Goal: Feedback & Contribution: Submit feedback/report problem

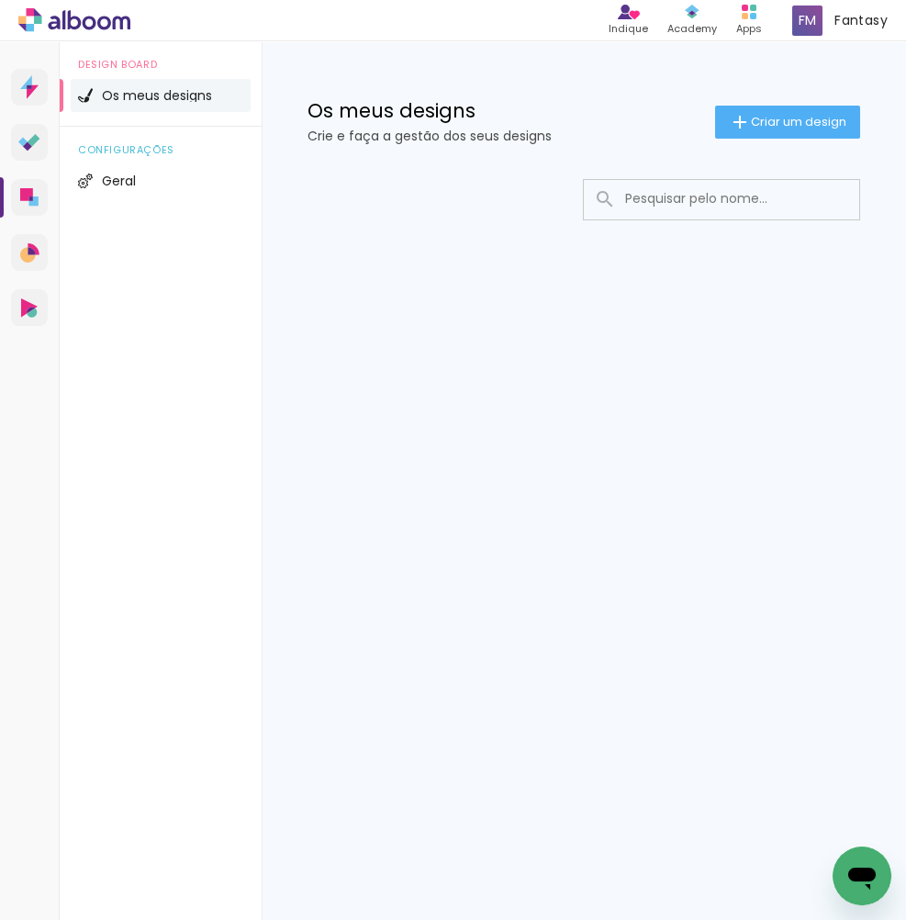
click at [849, 865] on icon "Abrir janela de mensagens" at bounding box center [861, 875] width 33 height 33
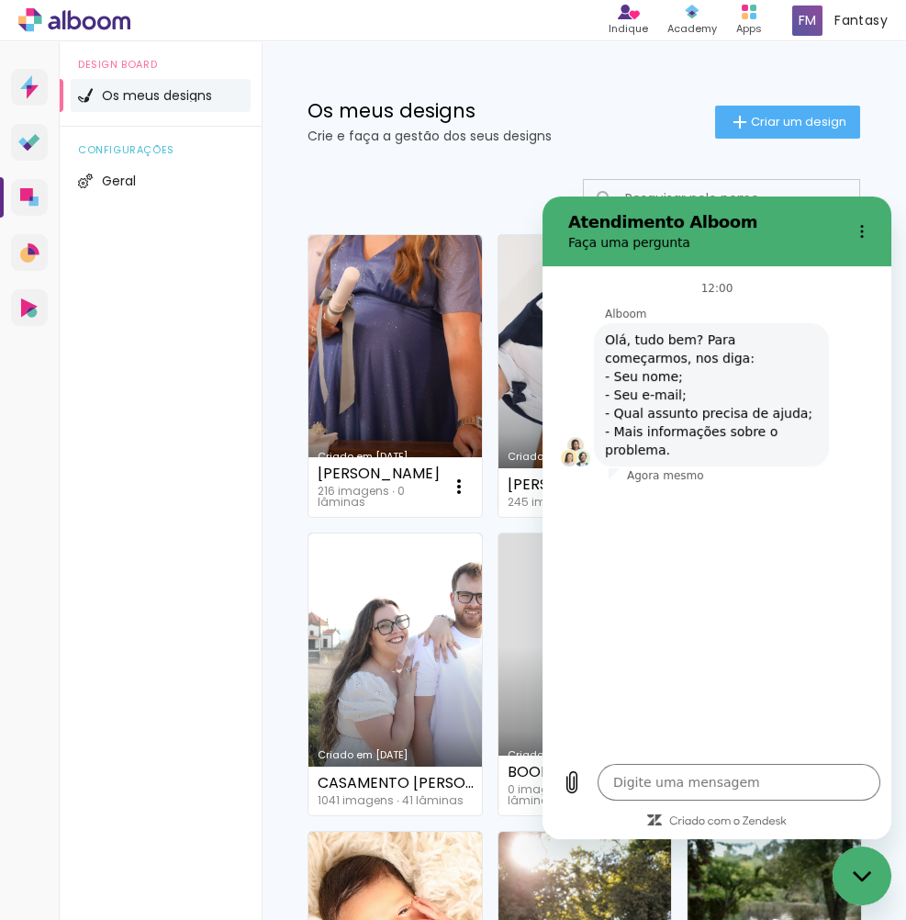
type textarea "x"
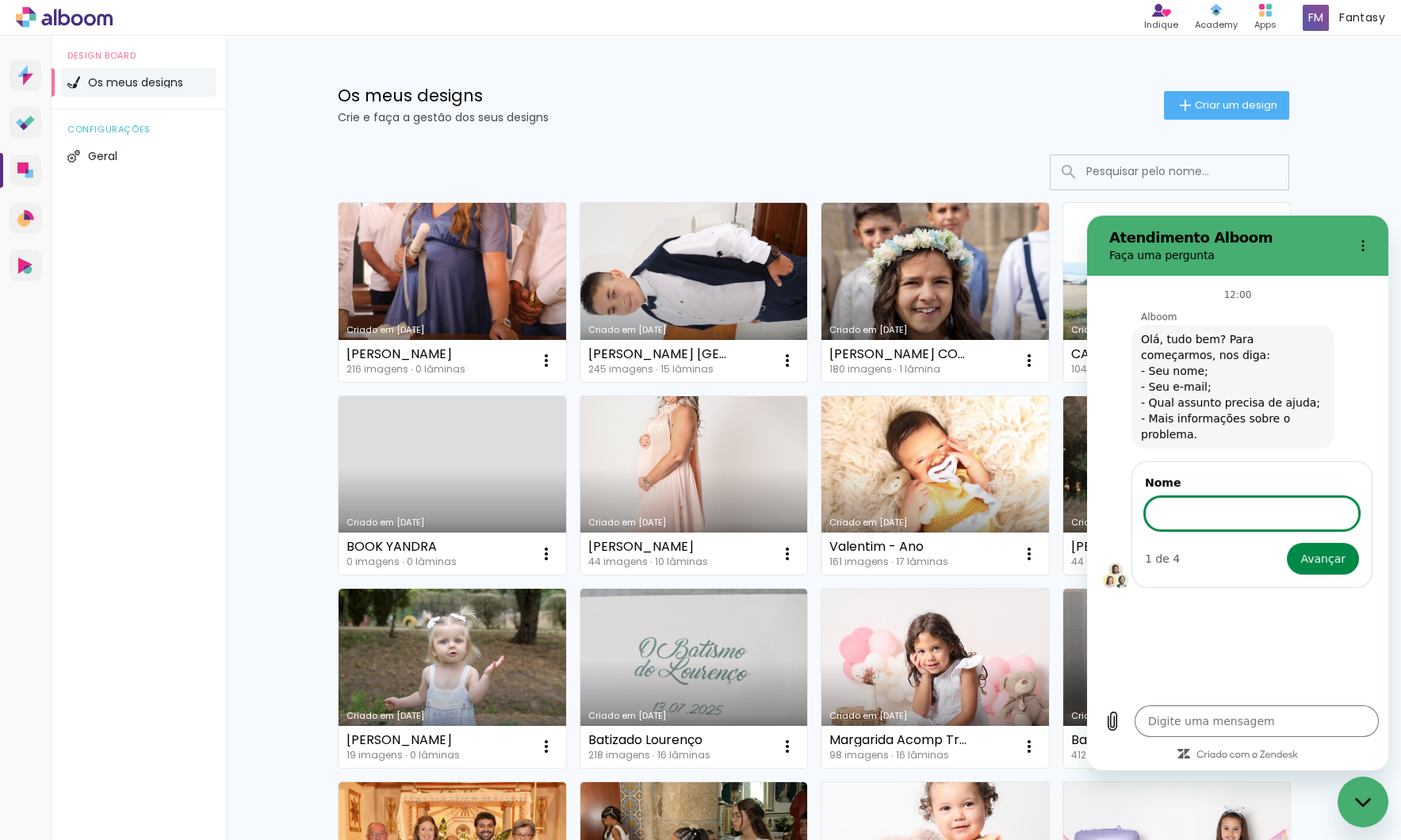
click at [782, 515] on input "Nome" at bounding box center [1252, 514] width 214 height 34
type input "Vanessa Silva"
click at [782, 556] on button "Avançar" at bounding box center [1323, 559] width 73 height 32
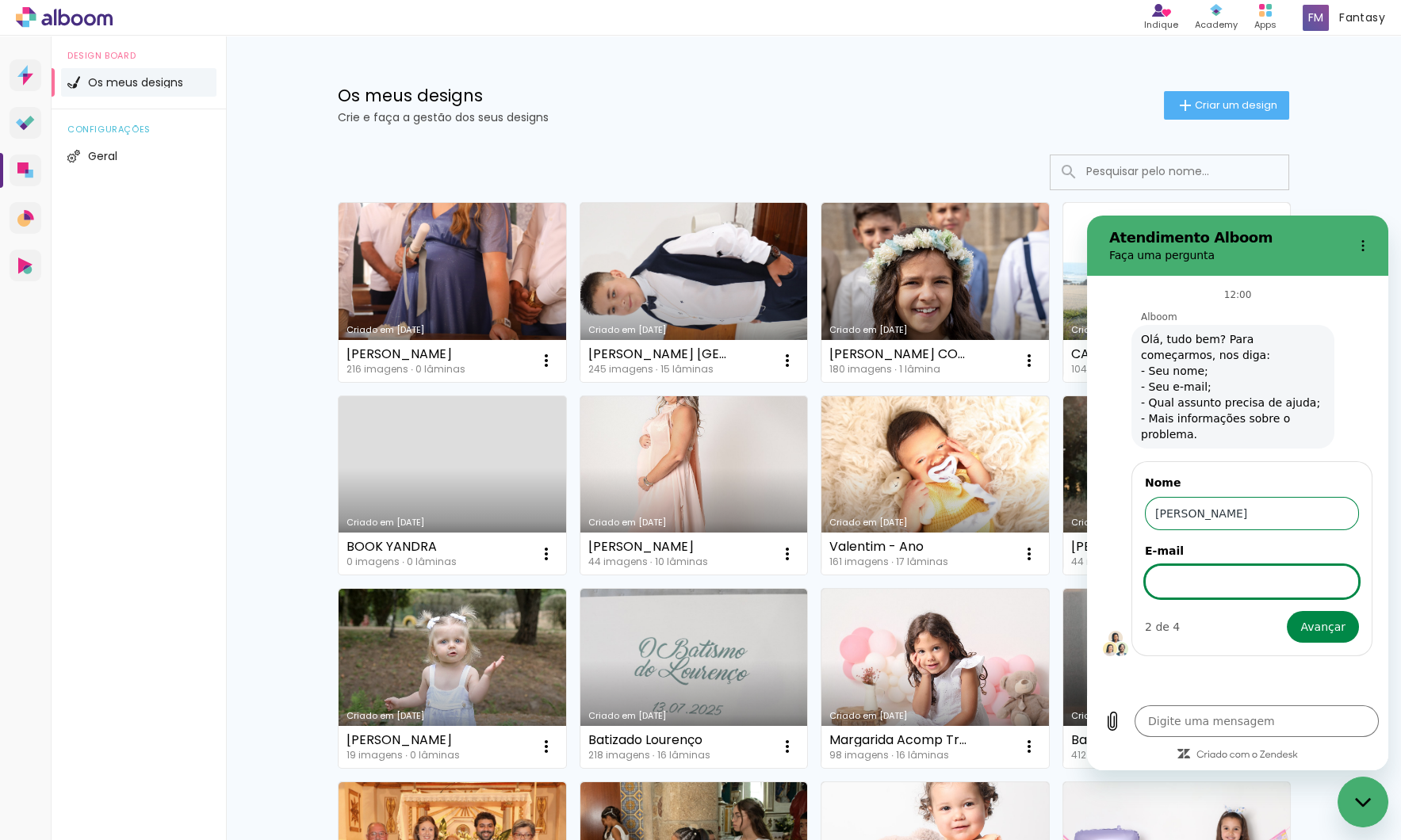
type textarea "x"
type input "vanessasilvafotografia08@gmail.com"
click at [782, 623] on button "Avançar" at bounding box center [1323, 627] width 73 height 32
type textarea "x"
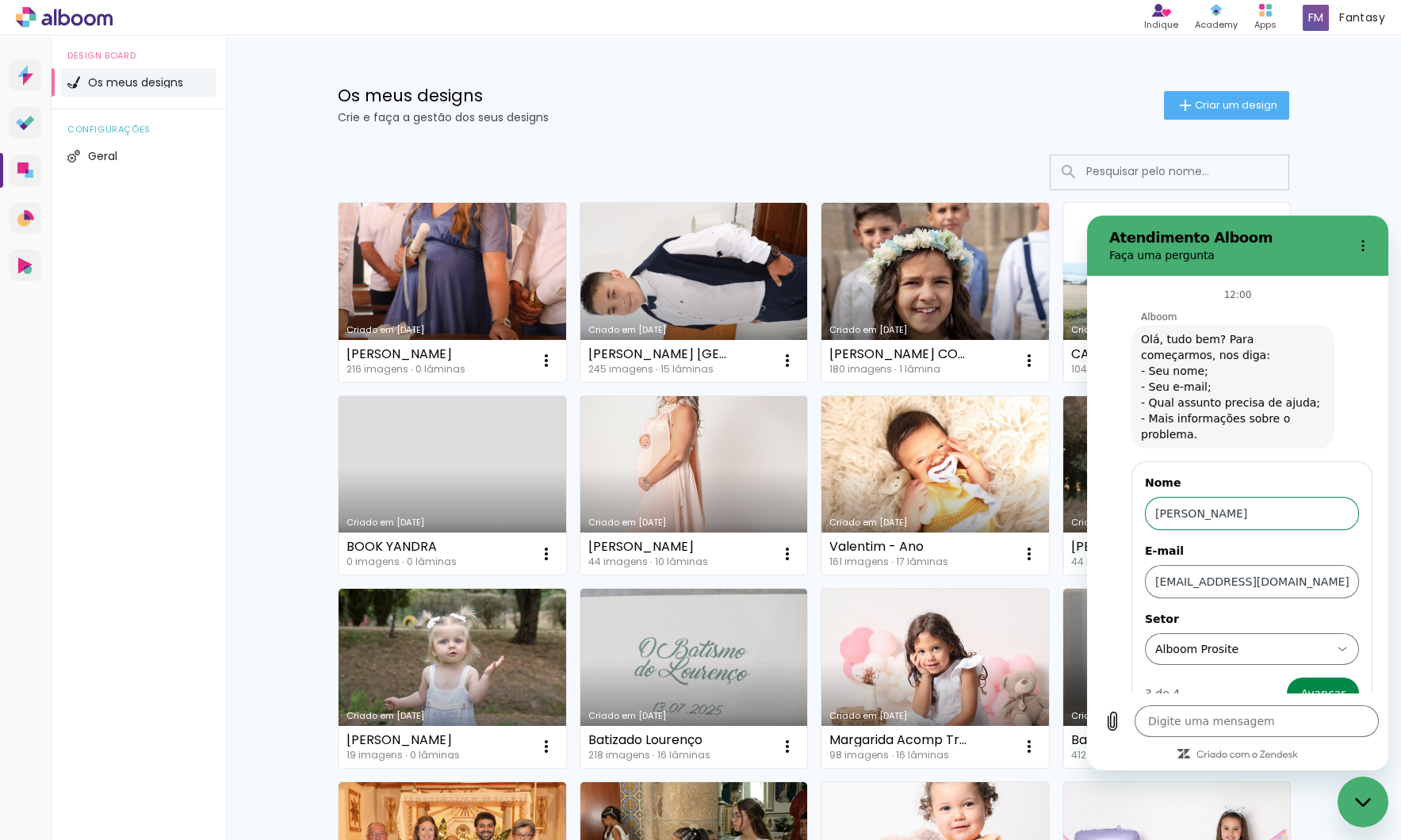
scroll to position [27, 0]
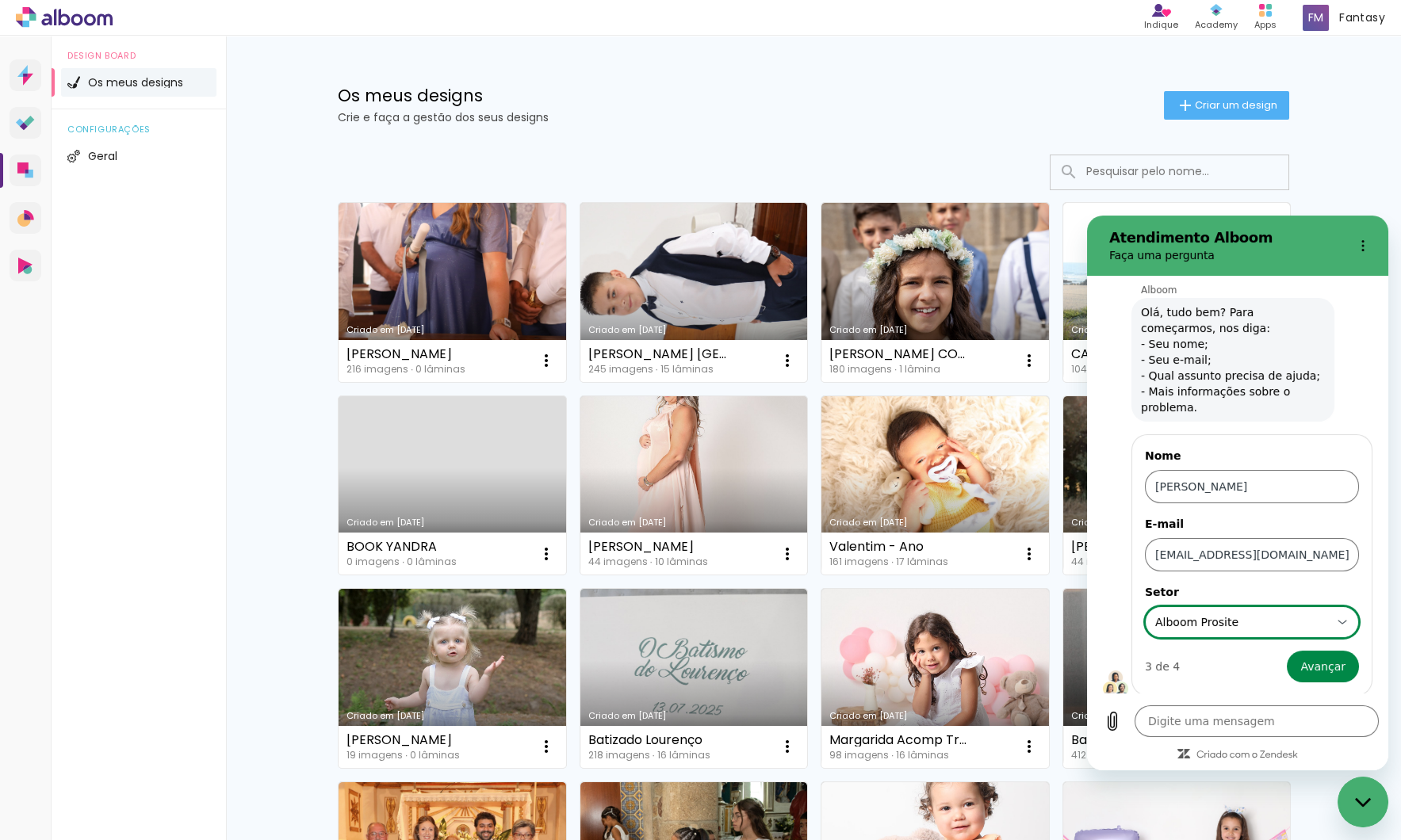
click at [782, 622] on icon at bounding box center [1342, 622] width 13 height 13
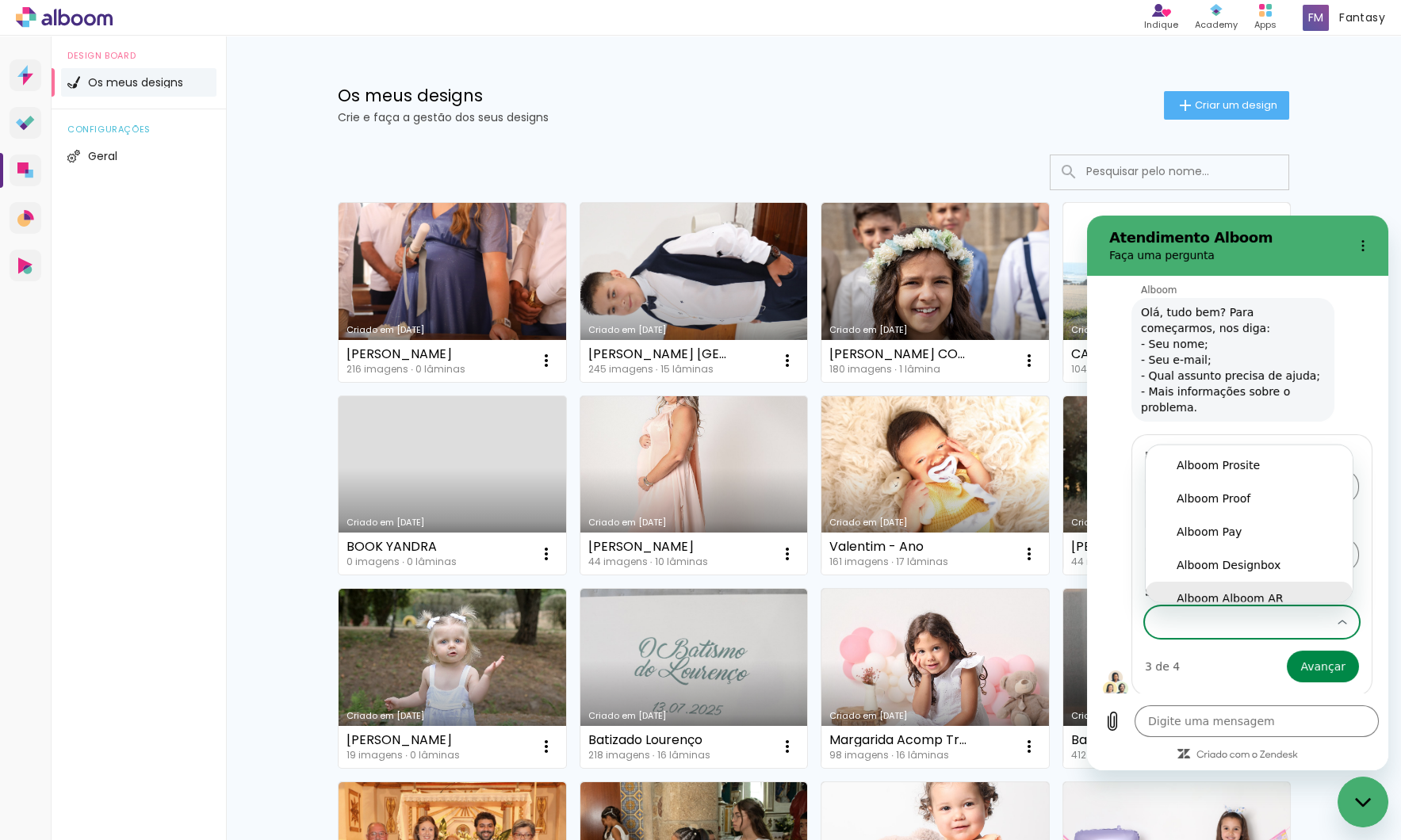
scroll to position [10, 0]
click at [782, 553] on div "Alboom Designbox" at bounding box center [1249, 554] width 145 height 16
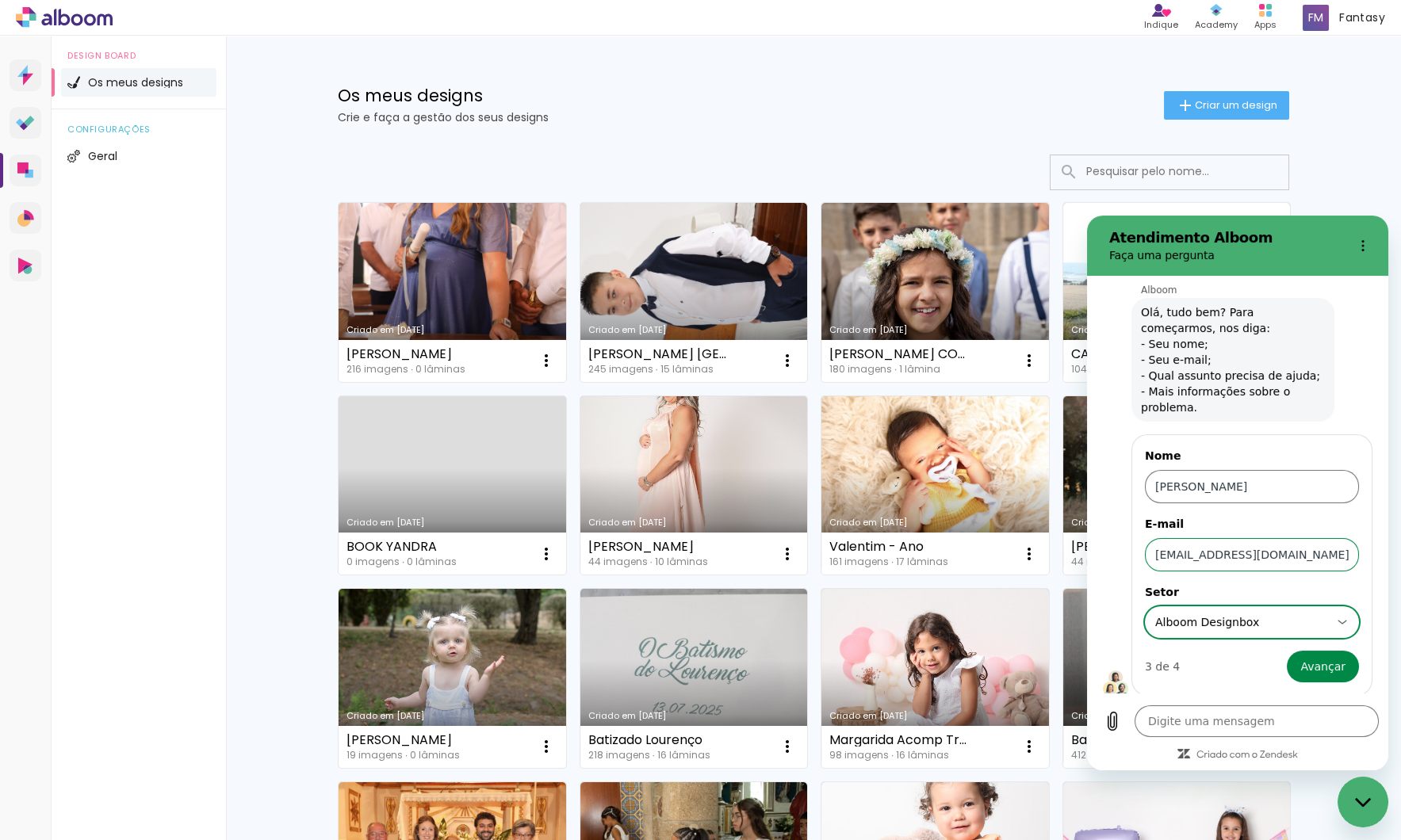
scroll to position [0, 0]
type input "Alboom Designbox"
click at [782, 634] on form "Nome Vanessa Silva E-mail vanessasilvafotografia08@gmail.com Setor Alboom Desig…" at bounding box center [1252, 565] width 214 height 235
click at [782, 657] on button "Avançar" at bounding box center [1323, 666] width 73 height 32
type textarea "x"
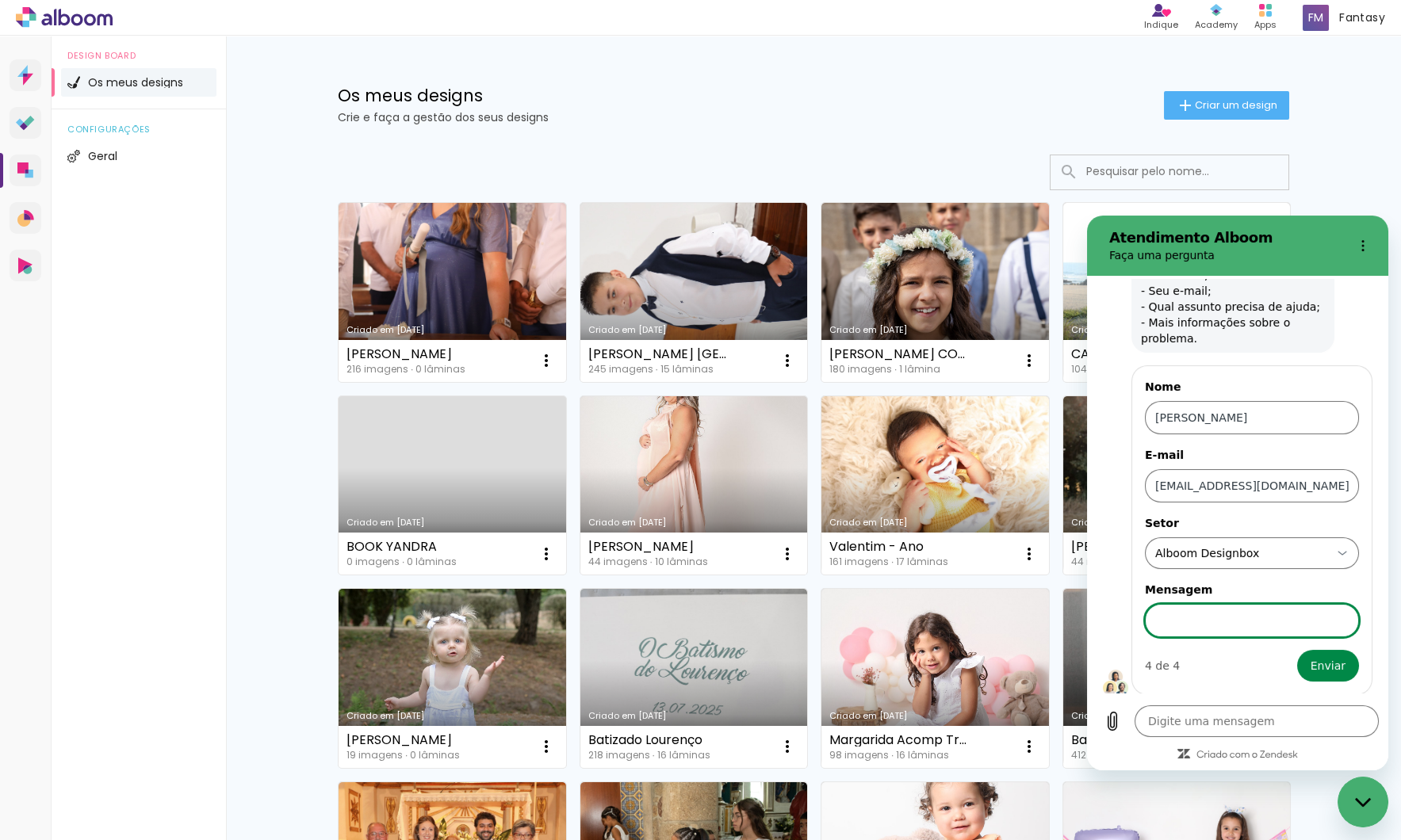
scroll to position [95, 0]
type input "Não consigo fazer o download do álbum Casamento Mariana e Pedro"
click at [782, 662] on button "Enviar" at bounding box center [1328, 666] width 62 height 32
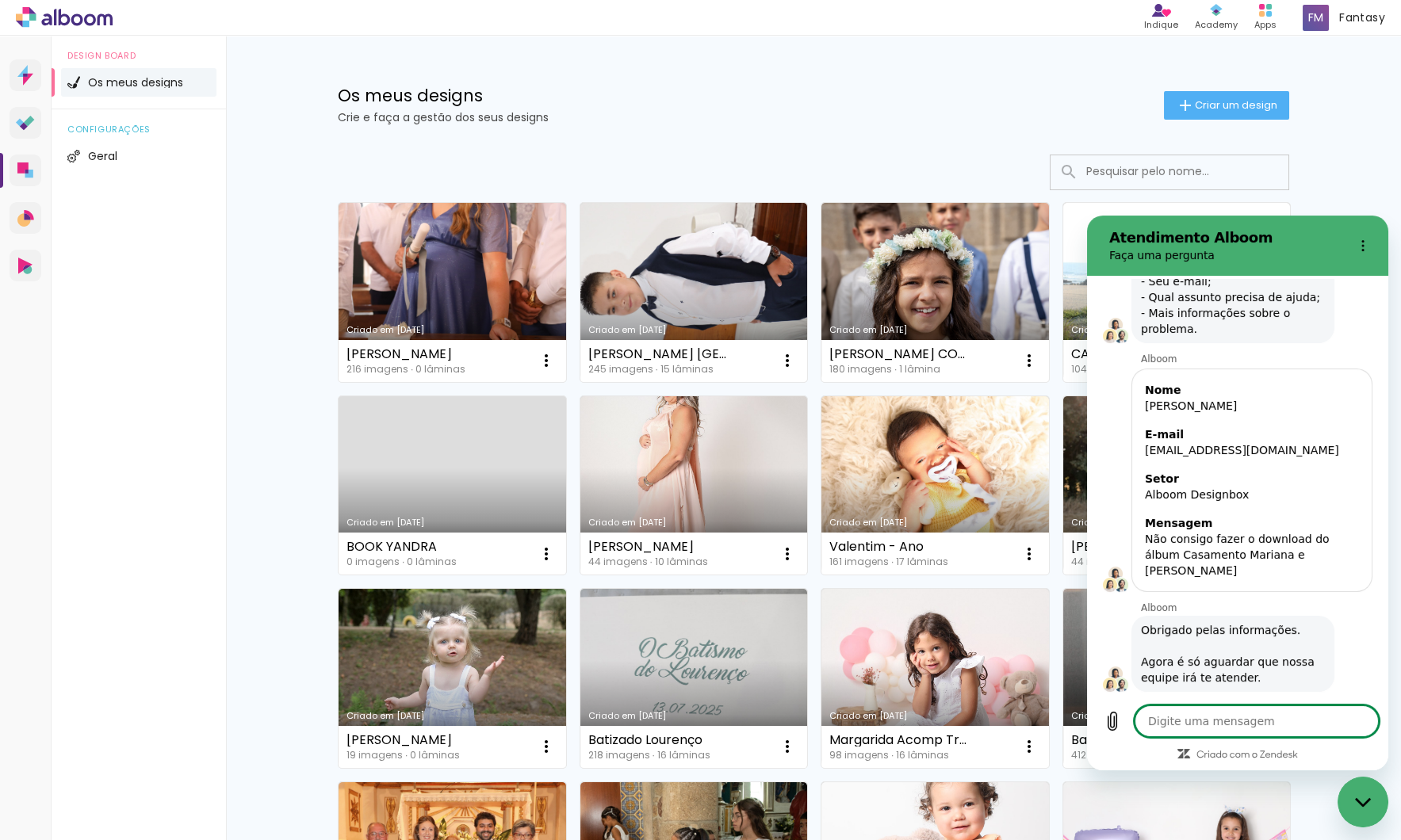
scroll to position [0, 0]
type textarea "x"
